Goal: Task Accomplishment & Management: Use online tool/utility

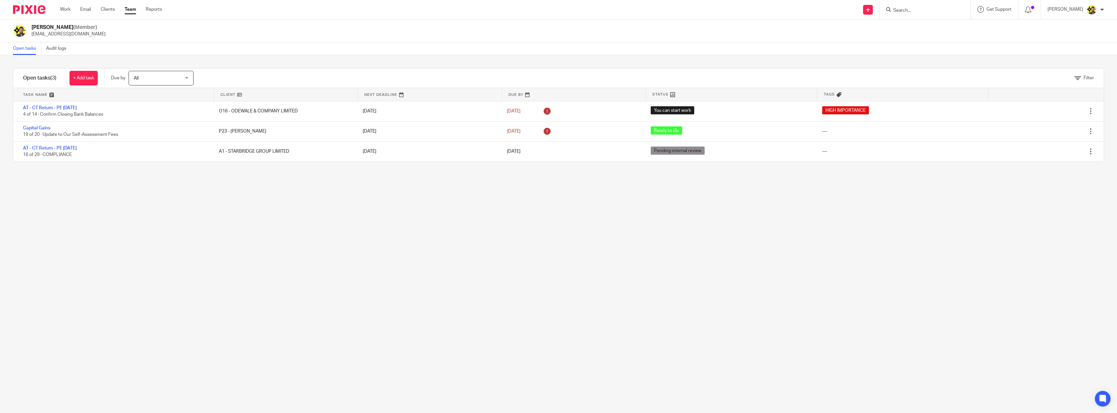
click at [921, 15] on div at bounding box center [925, 9] width 91 height 19
click at [921, 5] on div at bounding box center [925, 9] width 91 height 19
click at [920, 8] on input "Search" at bounding box center [922, 11] width 58 height 6
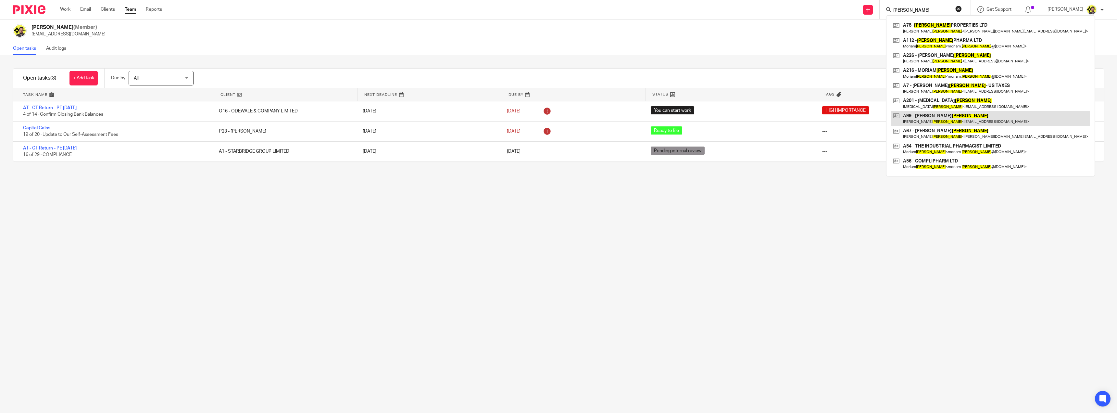
type input "ajala"
drag, startPoint x: 258, startPoint y: 219, endPoint x: 258, endPoint y: 215, distance: 3.9
click at [258, 218] on div "Filter tasks Only show tasks matching all of these conditions 1 Client name Is …" at bounding box center [558, 233] width 1117 height 357
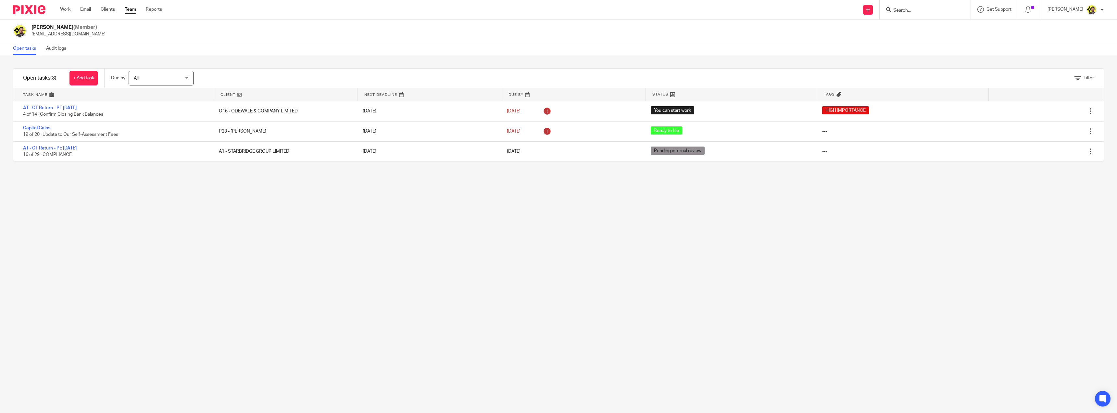
click at [38, 4] on div at bounding box center [27, 9] width 54 height 19
click at [41, 8] on img at bounding box center [29, 9] width 32 height 9
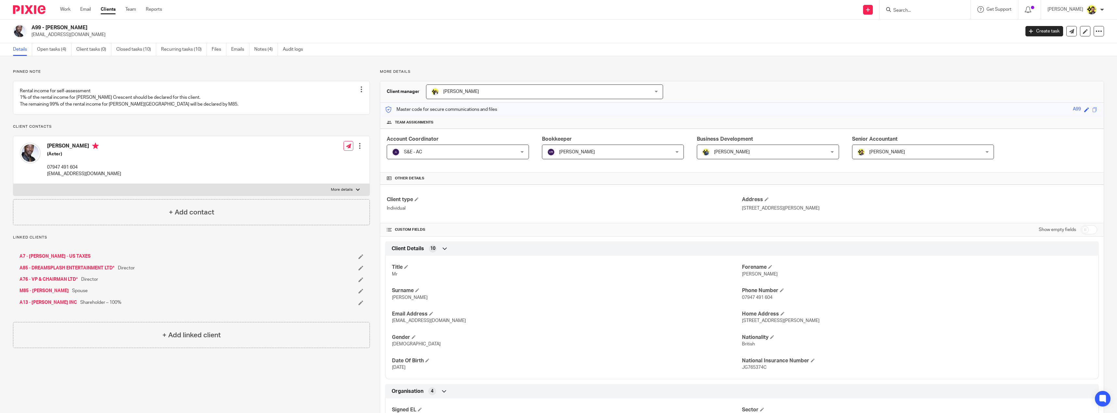
click at [916, 12] on input "Search" at bounding box center [922, 11] width 58 height 6
click at [48, 282] on link "A76 - VP & CHAIRMAN LTD*" at bounding box center [48, 279] width 58 height 6
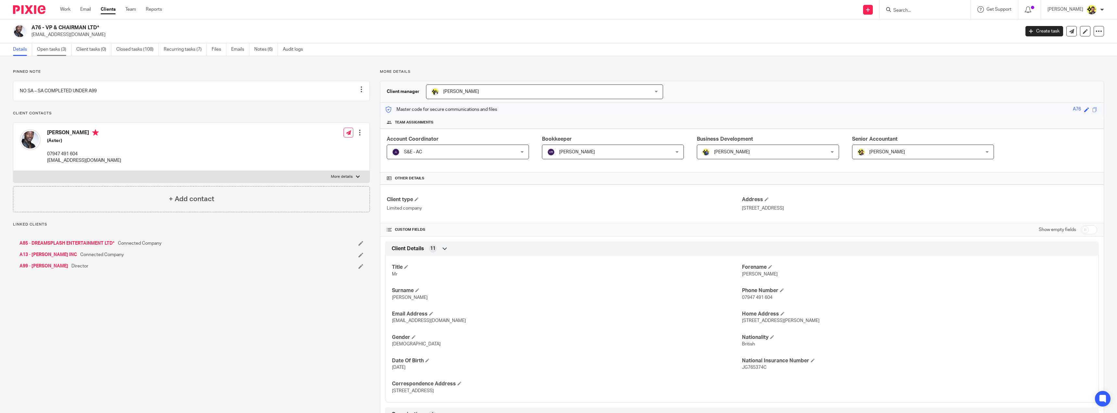
click at [53, 54] on link "Open tasks (3)" at bounding box center [54, 49] width 34 height 13
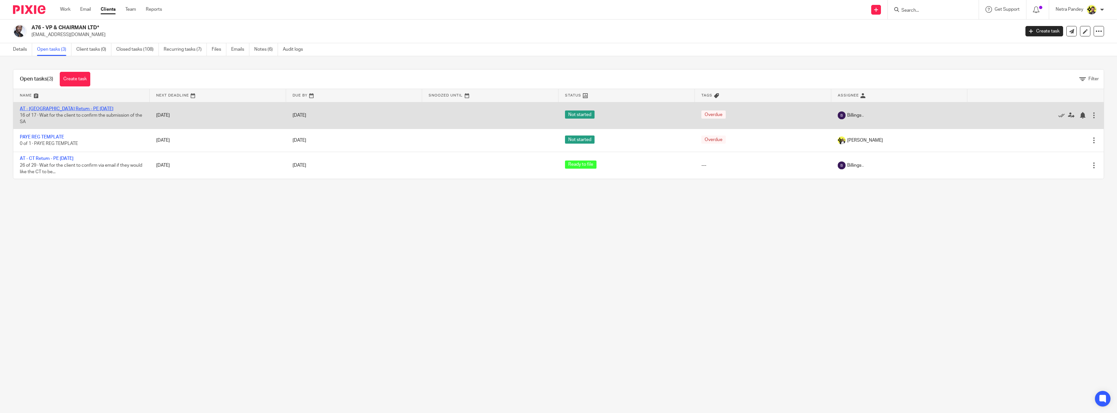
click at [51, 108] on link "AT - [GEOGRAPHIC_DATA] Return - PE [DATE]" at bounding box center [67, 108] width 94 height 5
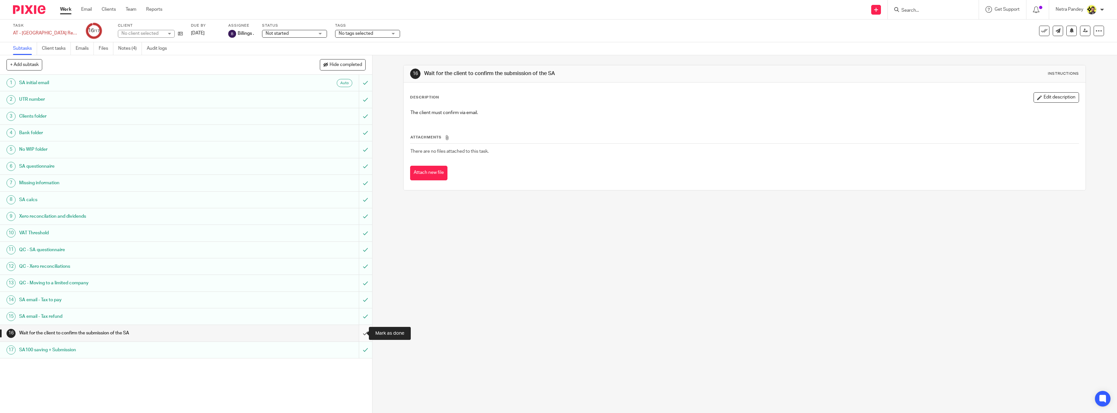
click at [356, 332] on input "submit" at bounding box center [186, 333] width 372 height 16
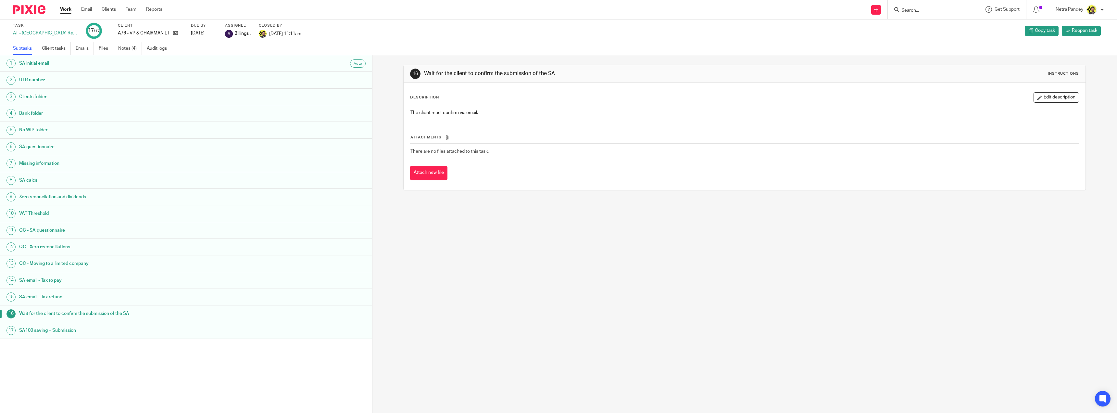
click at [132, 48] on link "Notes (4)" at bounding box center [130, 48] width 24 height 13
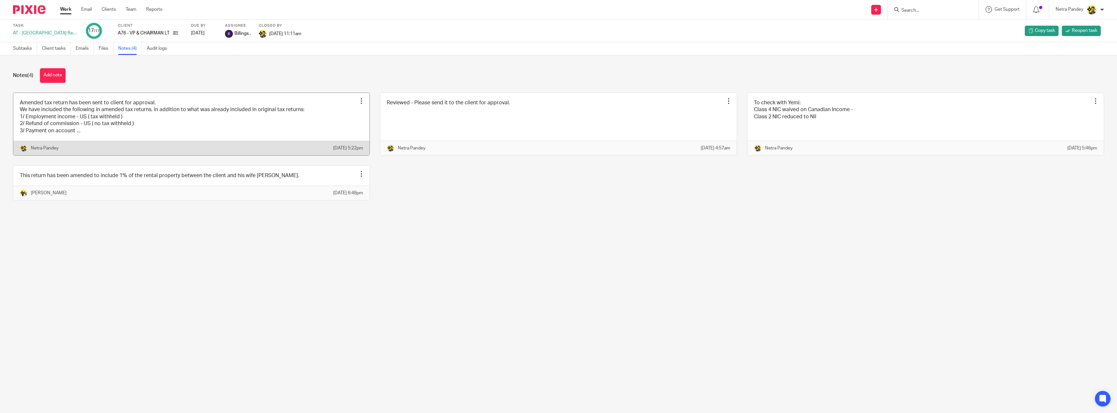
click at [65, 114] on link at bounding box center [191, 124] width 356 height 62
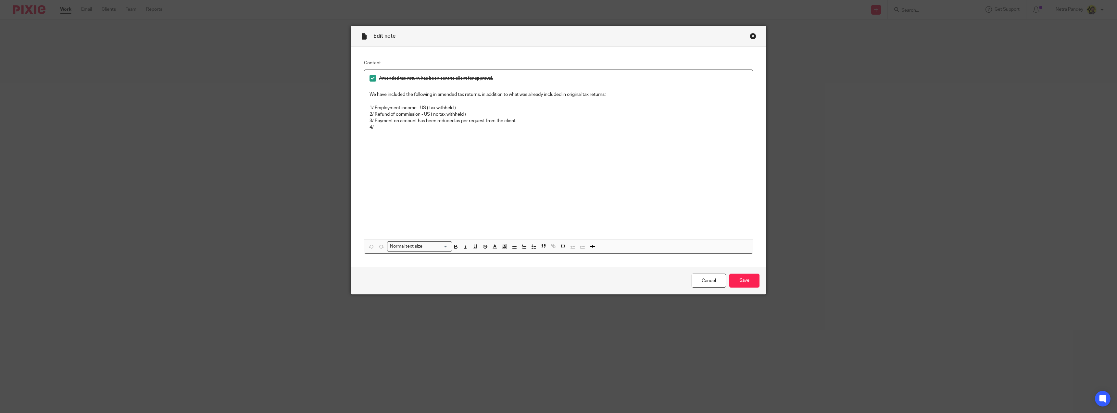
click at [409, 129] on p "4/" at bounding box center [558, 127] width 378 height 6
click at [742, 282] on input "Save" at bounding box center [744, 280] width 30 height 14
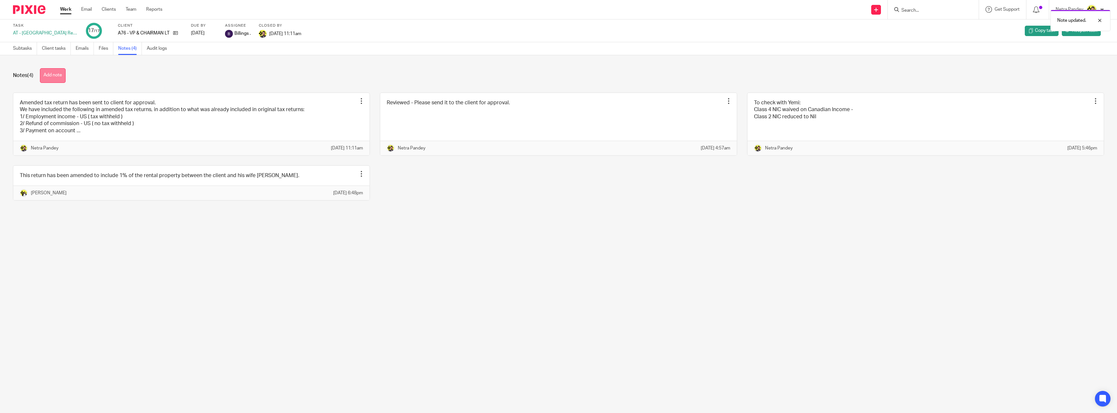
click at [59, 77] on button "Add note" at bounding box center [53, 75] width 26 height 15
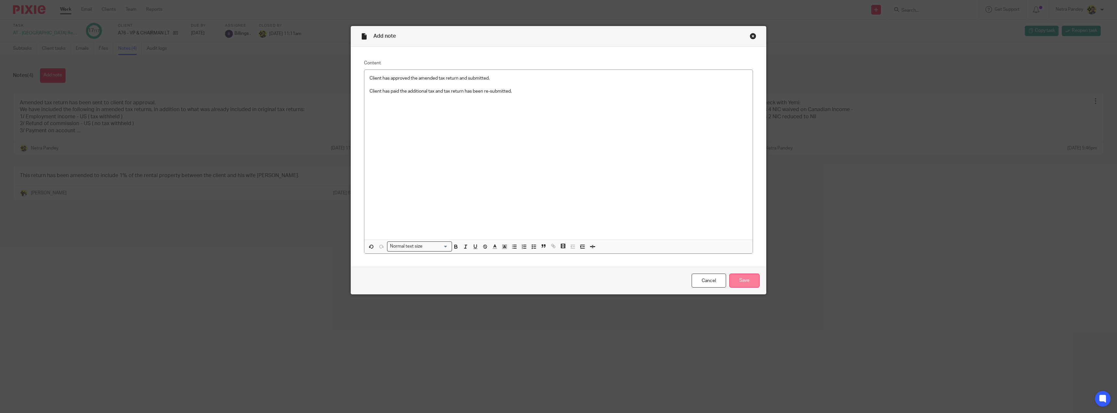
click at [739, 282] on input "Save" at bounding box center [744, 280] width 30 height 14
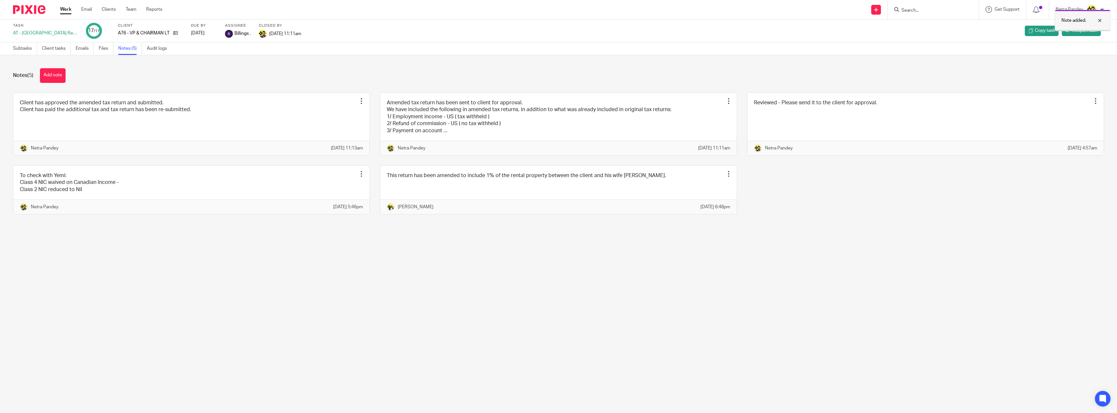
click at [1101, 19] on div at bounding box center [1095, 21] width 18 height 8
